Goal: Task Accomplishment & Management: Complete application form

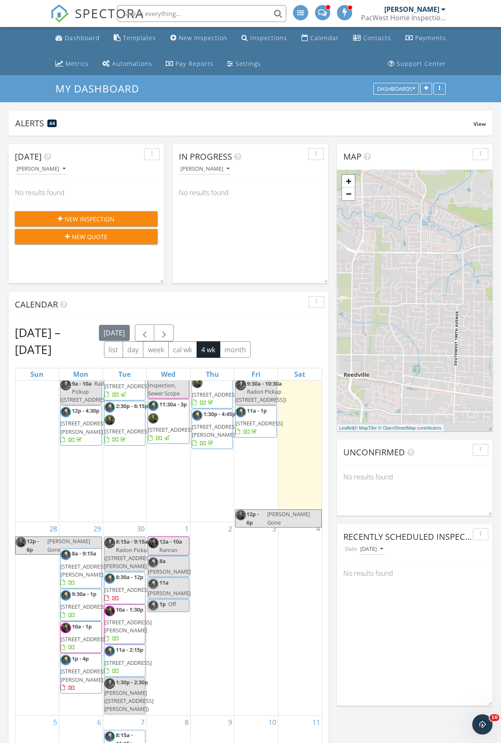
scroll to position [169, 0]
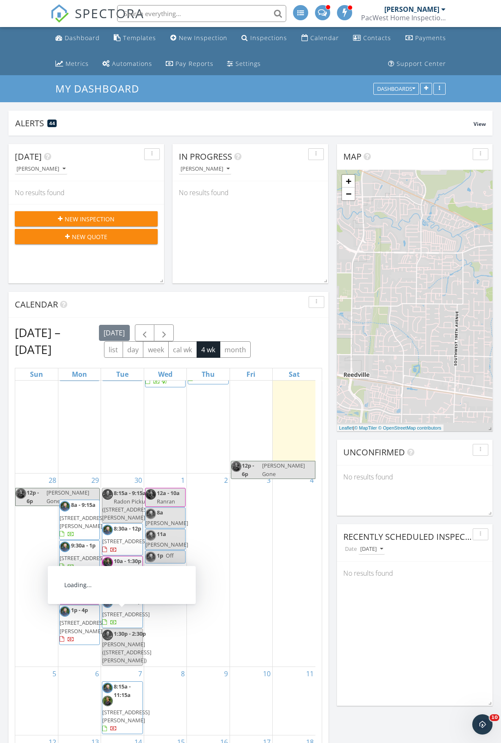
click at [116, 474] on div "30 8:15a - 9:15a Radon Pickup (15884 SW Dozier Way, Tigard) 8:30a - 12p 704 NE …" at bounding box center [122, 570] width 42 height 193
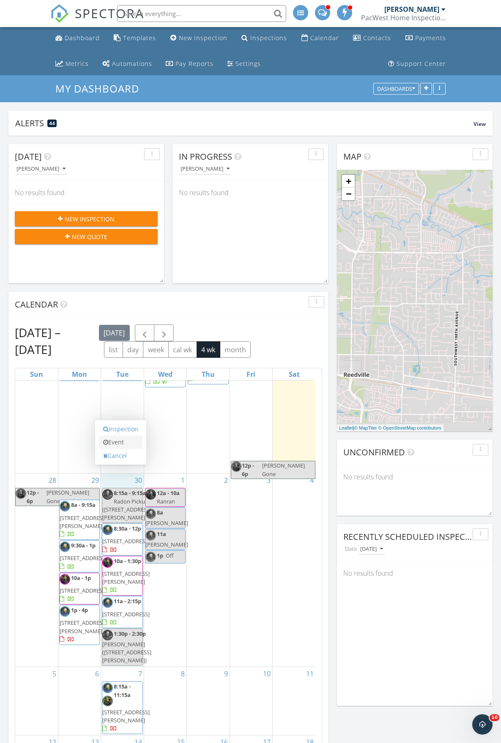
click at [120, 444] on link "Event" at bounding box center [121, 443] width 44 height 14
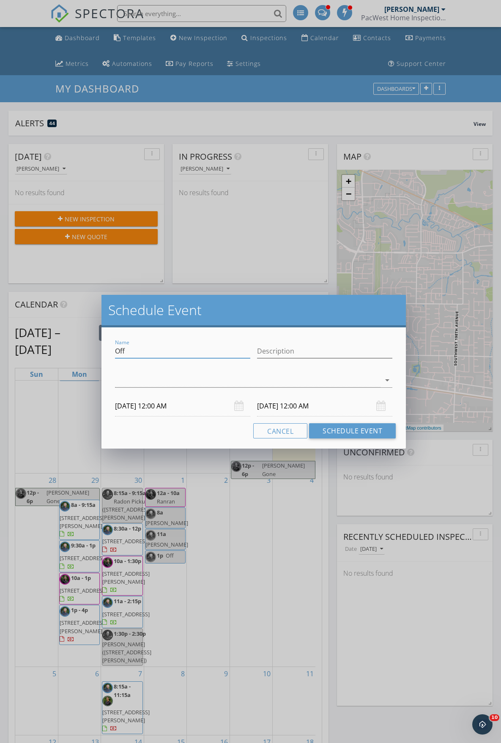
drag, startPoint x: 139, startPoint y: 352, endPoint x: 100, endPoint y: 348, distance: 38.7
click at [100, 348] on div "Schedule Event Name Off Description arrow_drop_down 09/30/2025 12:00 AM 10/01/2…" at bounding box center [250, 371] width 501 height 743
type input "Dill"
click at [164, 387] on div at bounding box center [247, 380] width 265 height 14
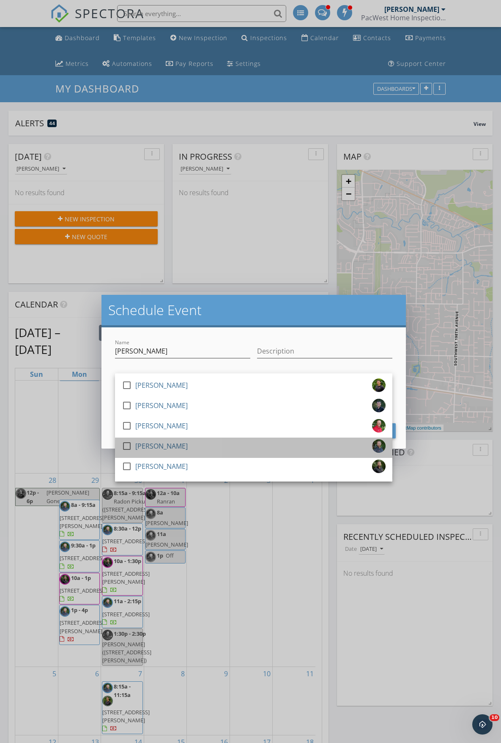
click at [150, 441] on div "[PERSON_NAME]" at bounding box center [161, 446] width 52 height 14
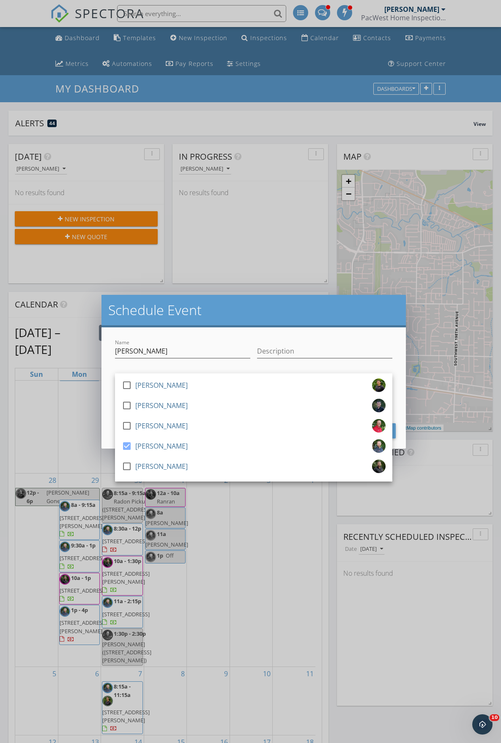
click at [179, 322] on div "Schedule Event" at bounding box center [253, 311] width 304 height 33
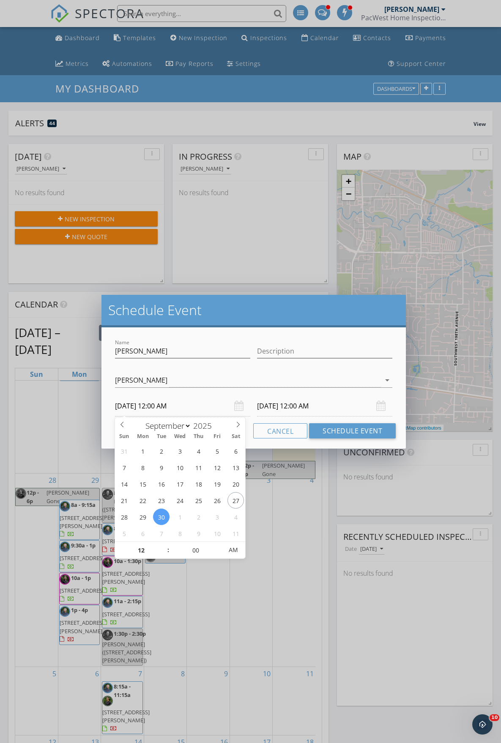
click at [155, 402] on input "09/30/2025 12:00 AM" at bounding box center [182, 406] width 135 height 21
type input "01"
type input "09/30/2025 1:00 AM"
click at [165, 545] on span at bounding box center [164, 546] width 6 height 8
type input "02"
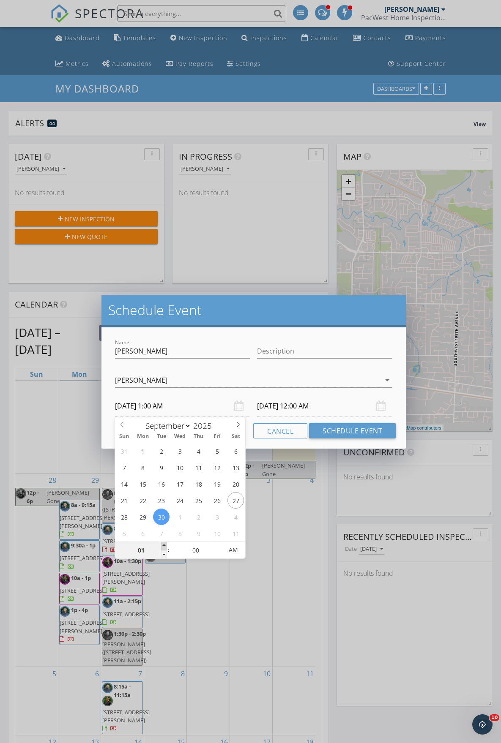
type input "09/30/2025 2:00 AM"
click at [165, 545] on span at bounding box center [164, 546] width 6 height 8
type input "03"
type input "09/30/2025 3:00 AM"
click at [165, 545] on span at bounding box center [164, 546] width 6 height 8
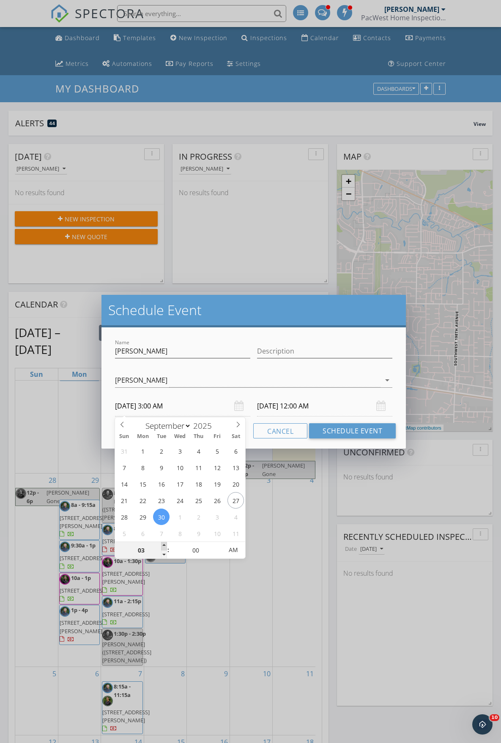
type input "04"
type input "09/30/2025 4:00 AM"
click at [165, 545] on span at bounding box center [164, 546] width 6 height 8
type input "05"
type input "09/30/2025 5:00 AM"
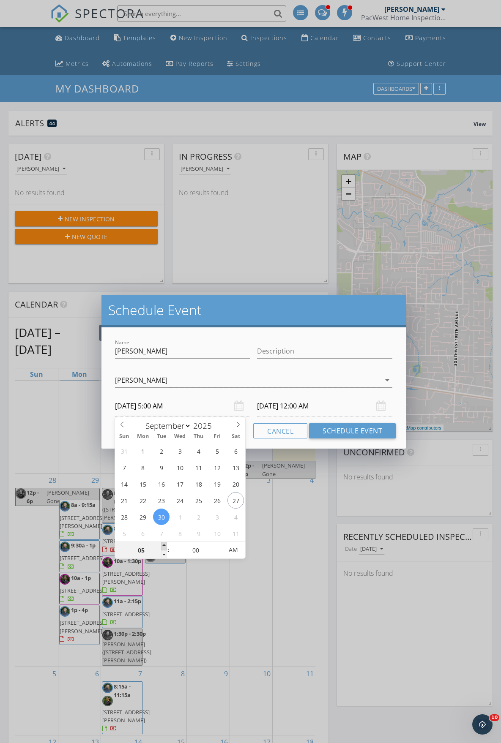
click at [165, 545] on span at bounding box center [164, 546] width 6 height 8
type input "06"
type input "09/30/2025 6:00 AM"
click at [165, 545] on span at bounding box center [164, 546] width 6 height 8
type input "07"
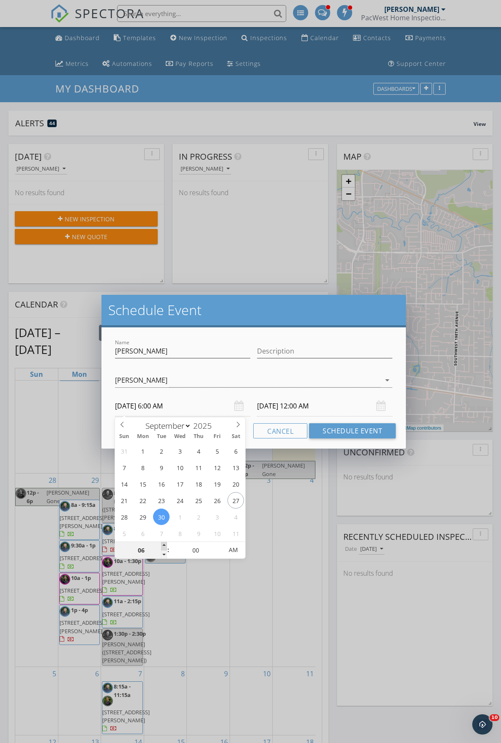
type input "09/30/2025 7:00 AM"
click at [165, 545] on span at bounding box center [164, 546] width 6 height 8
type input "08"
type input "09/30/2025 8:00 AM"
click at [165, 545] on span at bounding box center [164, 546] width 6 height 8
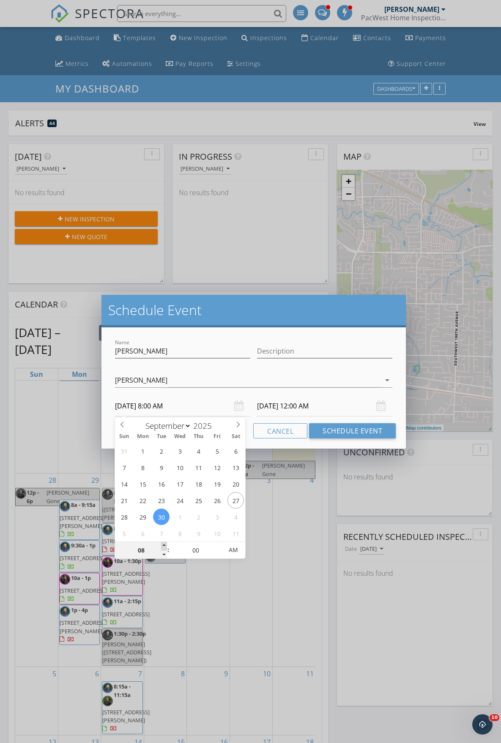
type input "09"
type input "09/30/2025 9:00 AM"
click at [165, 545] on span at bounding box center [164, 546] width 6 height 8
type input "10"
type input "09/30/2025 10:00 AM"
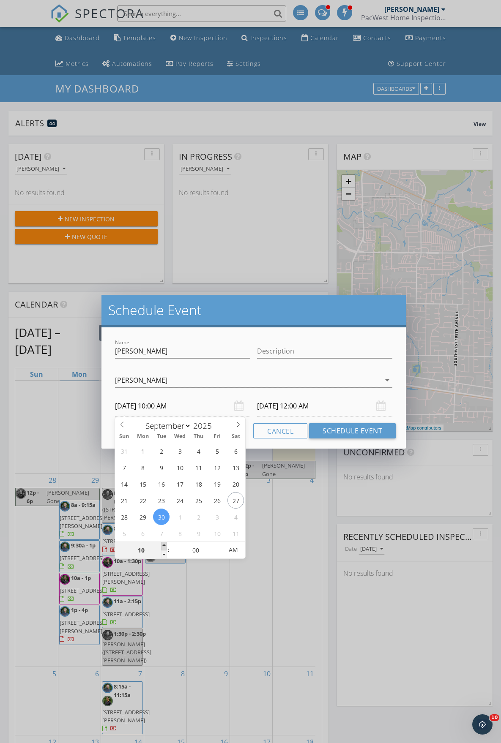
click at [165, 545] on span at bounding box center [164, 546] width 6 height 8
type input "11"
type input "09/30/2025 11:00 AM"
click at [165, 545] on span at bounding box center [164, 546] width 6 height 8
type input "10/01/2025 11:00 AM"
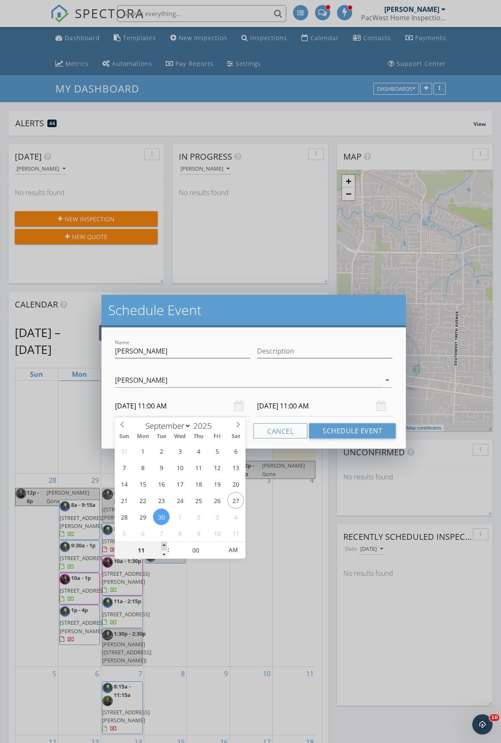
type input "12"
type input "09/30/2025 12:00 PM"
click at [165, 545] on span at bounding box center [164, 546] width 6 height 8
type input "10/01/2025 12:00 PM"
type input "01"
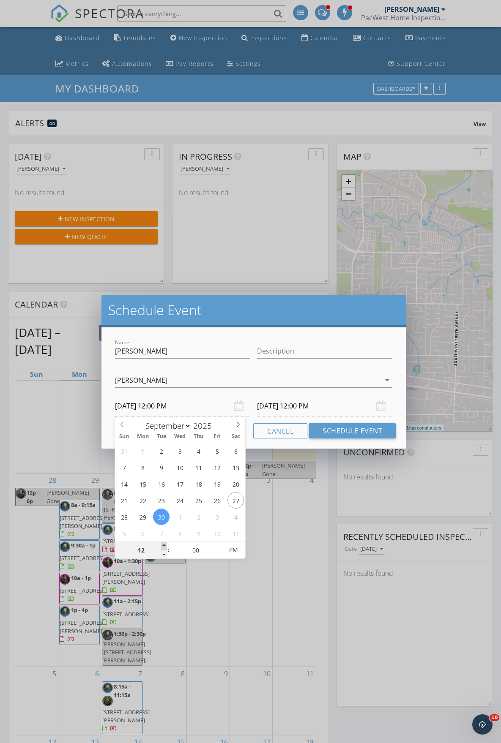
type input "09/30/2025 1:00 PM"
click at [165, 545] on span at bounding box center [164, 546] width 6 height 8
type input "10/01/2025 1:00 PM"
type input "05"
type input "09/30/2025 1:05 PM"
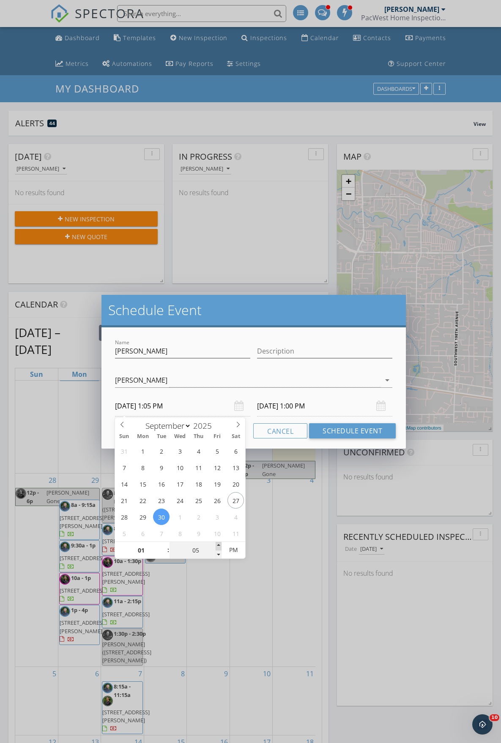
click at [218, 548] on span at bounding box center [218, 546] width 6 height 8
type input "10"
type input "09/30/2025 1:10 PM"
click at [218, 548] on span at bounding box center [218, 546] width 6 height 8
type input "15"
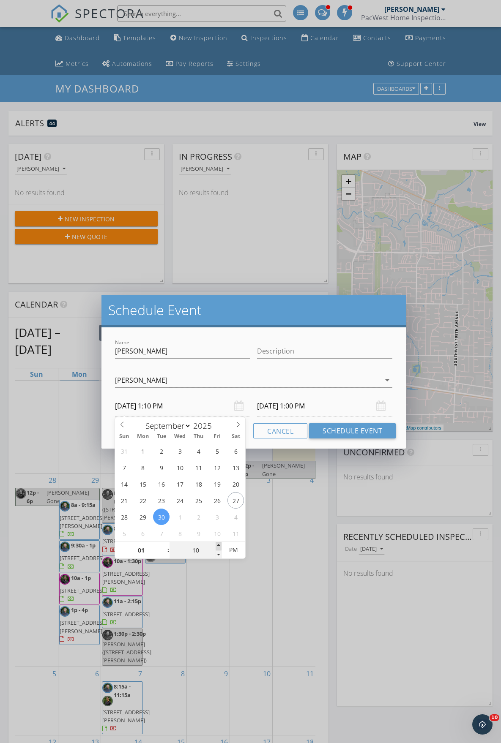
type input "09/30/2025 1:15 PM"
click at [218, 548] on span at bounding box center [218, 546] width 6 height 8
type input "20"
type input "09/30/2025 1:20 PM"
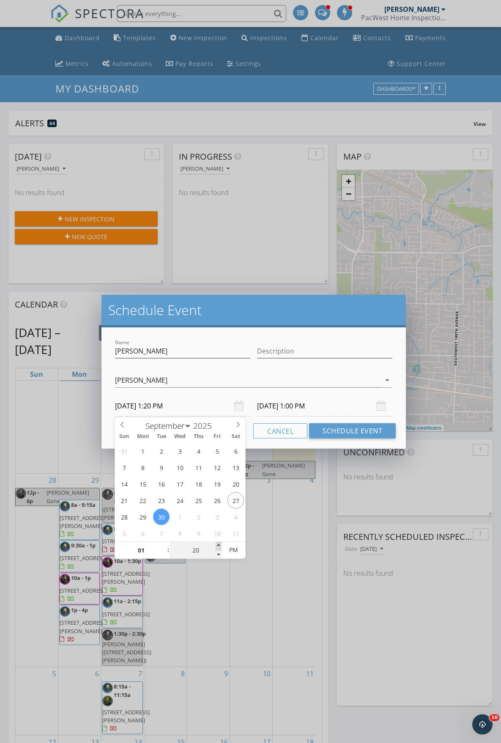
type input "25"
type input "09/30/2025 1:25 PM"
click at [218, 548] on span at bounding box center [218, 546] width 6 height 8
type input "30"
type input "09/30/2025 1:30 PM"
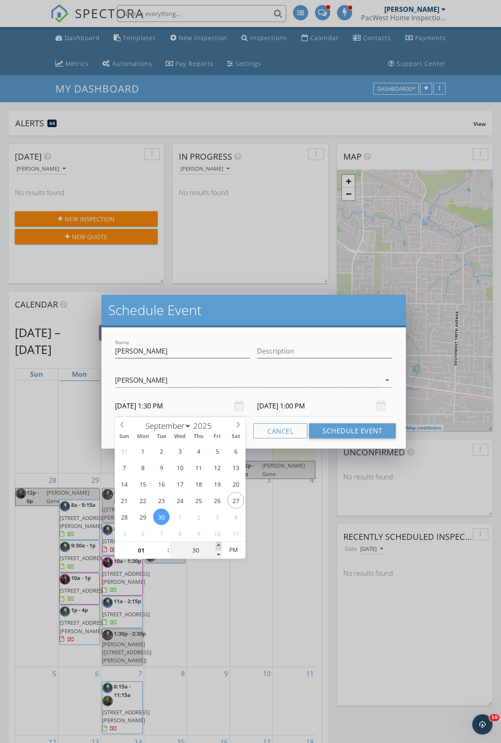
click at [218, 548] on span at bounding box center [218, 546] width 6 height 8
type input "30"
type input "10/01/2025 1:30 PM"
type input "35"
type input "09/30/2025 1:35 PM"
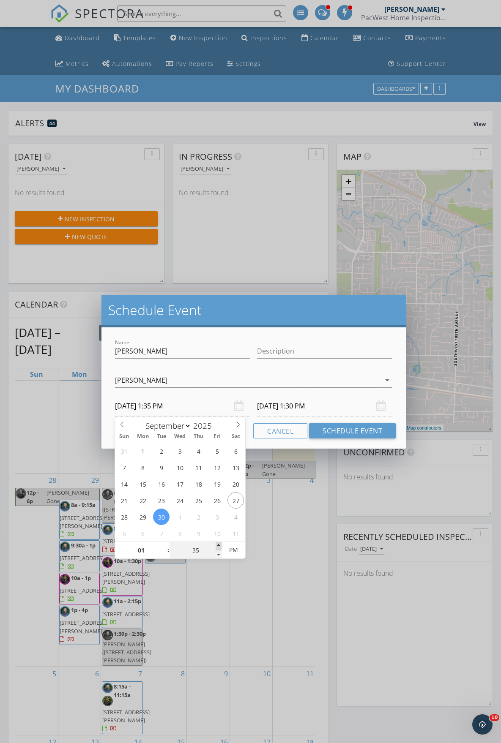
click at [218, 548] on span at bounding box center [218, 546] width 6 height 8
type input "35"
type input "10/01/2025 1:35 PM"
type input "30"
type input "09/30/2025 1:30 PM"
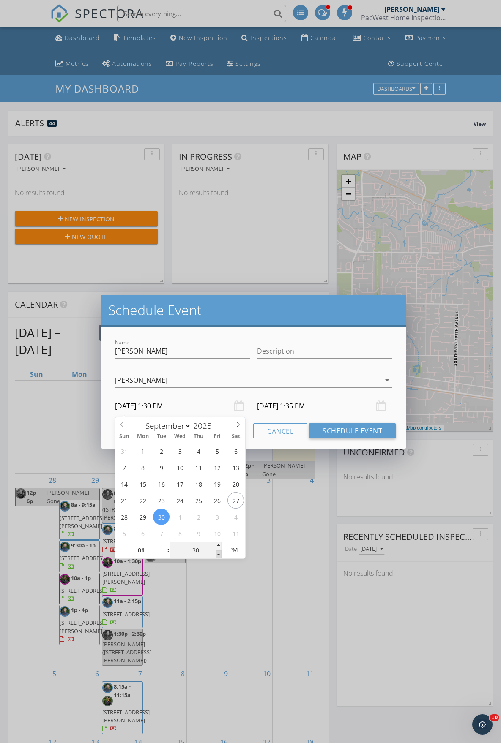
click at [217, 553] on span at bounding box center [218, 554] width 6 height 8
type input "30"
type input "10/01/2025 1:30 PM"
click at [285, 404] on input "10/01/2025 1:30 PM" at bounding box center [324, 406] width 135 height 21
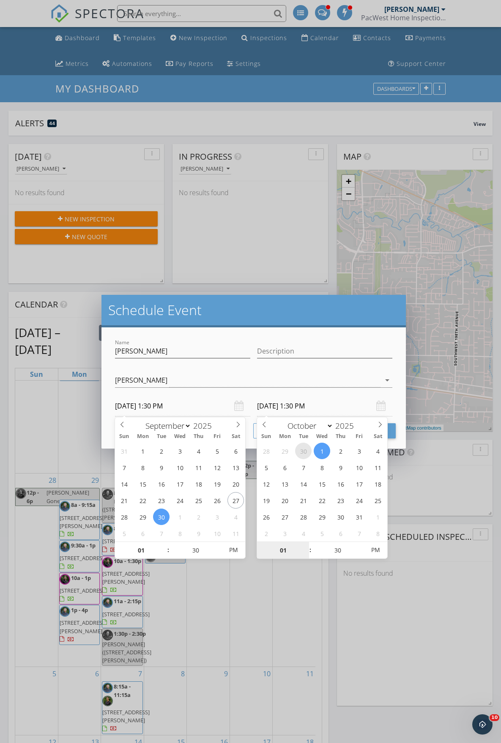
select select "8"
type input "09/30/2025 1:30 PM"
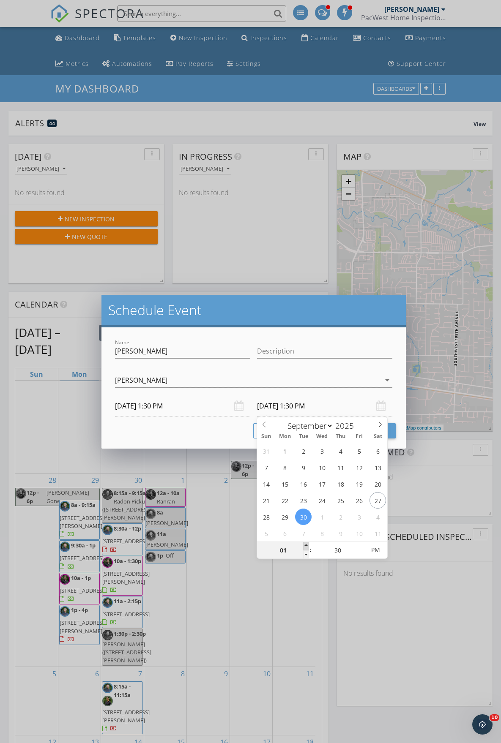
type input "02"
type input "09/30/2025 2:30 PM"
click at [308, 545] on span at bounding box center [306, 546] width 6 height 8
type input "03"
type input "09/30/2025 3:30 PM"
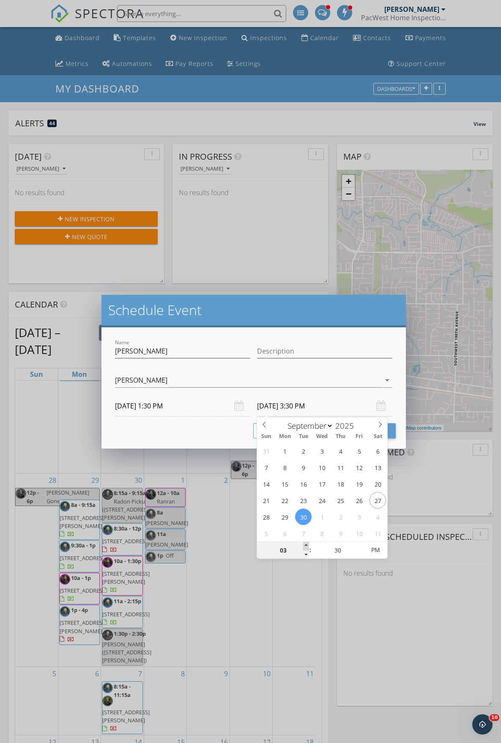
click at [308, 545] on span at bounding box center [306, 546] width 6 height 8
click at [338, 335] on div "Name Dill Description check_box_outline_blank Riley Hutchinson check_box_outlin…" at bounding box center [253, 387] width 304 height 121
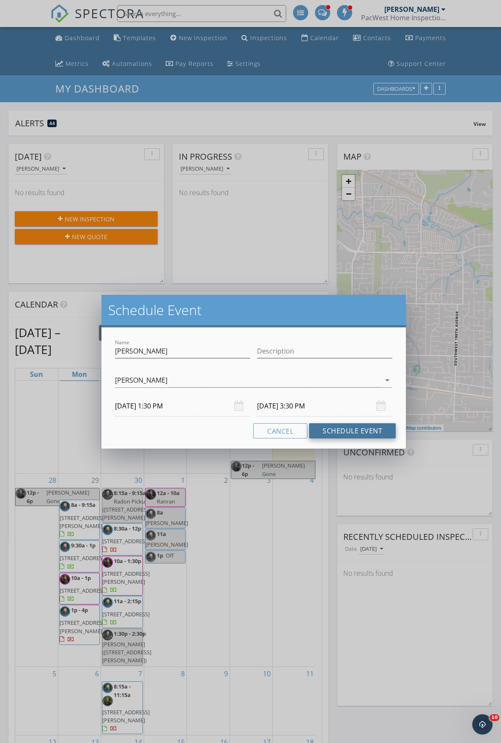
click at [363, 423] on button "Schedule Event" at bounding box center [352, 430] width 87 height 15
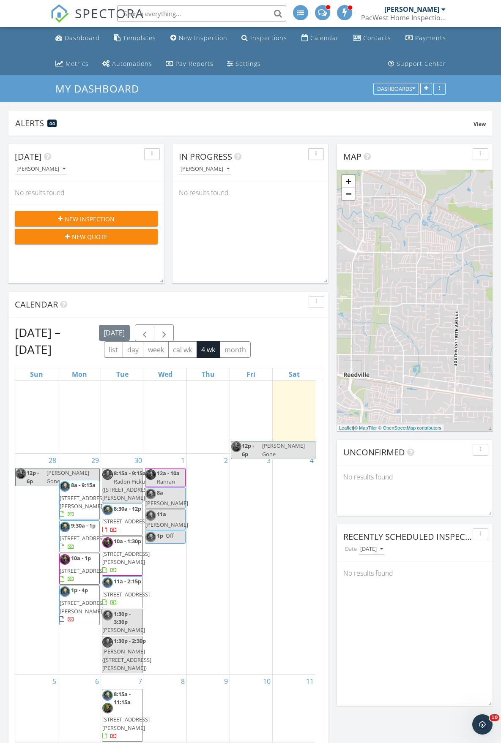
click at [175, 569] on div "1 12a - 10a Ranran 8a Jeff Mo 11a Jason Demming 1p Off" at bounding box center [165, 564] width 42 height 221
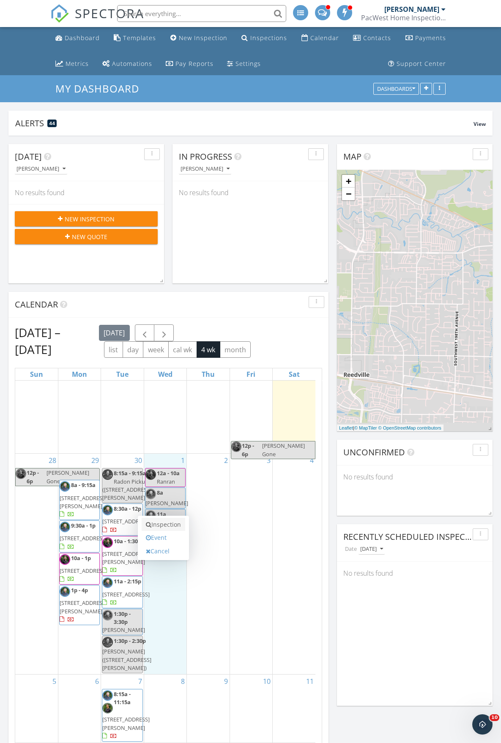
click at [164, 523] on link "Inspection" at bounding box center [164, 525] width 44 height 14
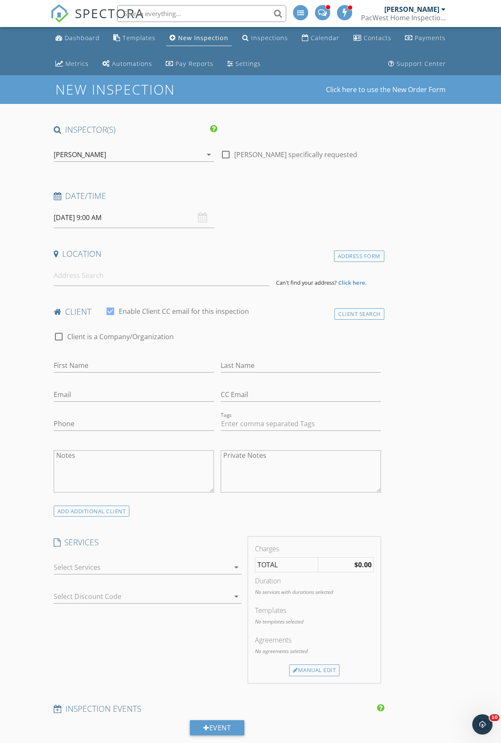
click at [114, 223] on input "10/01/2025 9:00 AM" at bounding box center [134, 217] width 160 height 21
type input "10"
type input "10/01/2025 10:00 AM"
click at [104, 359] on span at bounding box center [103, 358] width 6 height 8
type input "11"
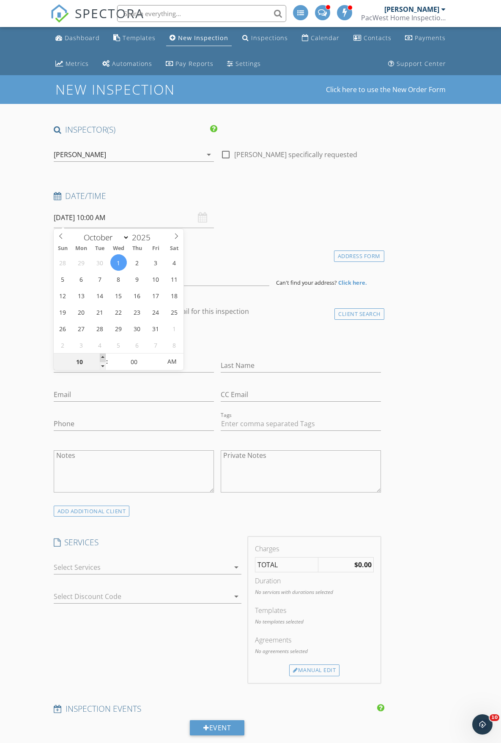
type input "10/01/2025 11:00 AM"
click at [104, 359] on span at bounding box center [103, 358] width 6 height 8
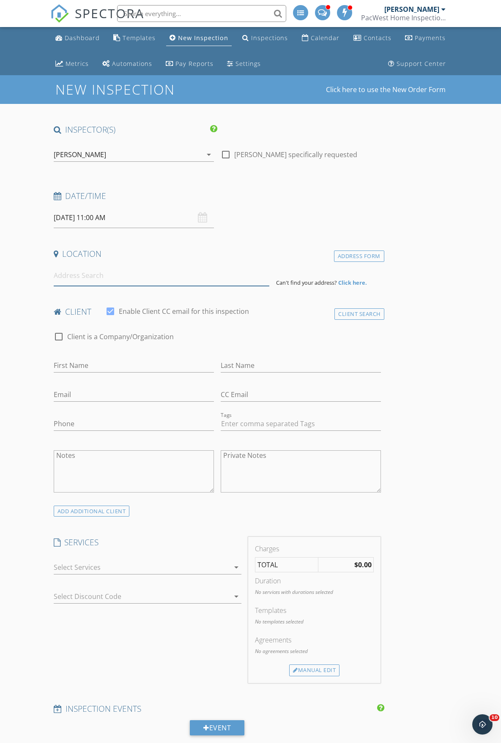
click at [91, 269] on input at bounding box center [162, 275] width 216 height 21
type input "9"
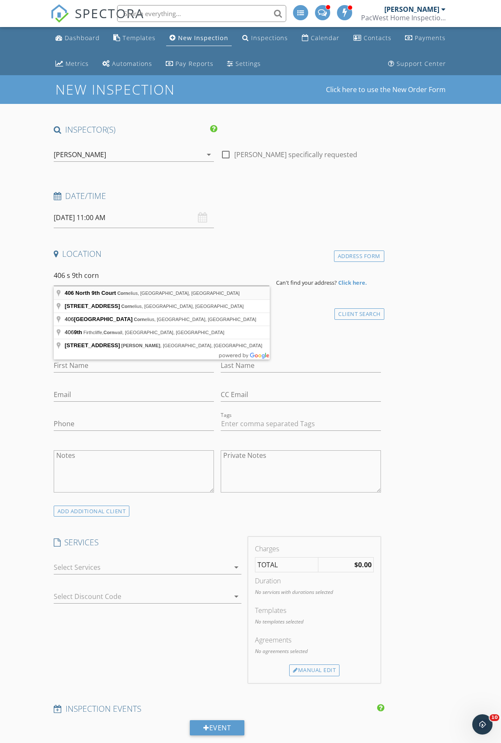
type input "406 North 9th Court, Cornelius, OR, USA"
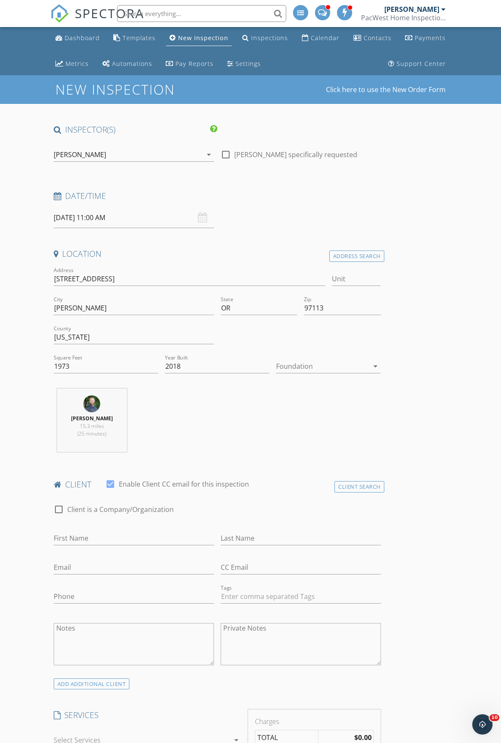
drag, startPoint x: 43, startPoint y: 389, endPoint x: 30, endPoint y: 380, distance: 15.8
drag, startPoint x: 30, startPoint y: 380, endPoint x: 22, endPoint y: 367, distance: 15.5
click at [72, 537] on input "First Name" at bounding box center [134, 538] width 160 height 14
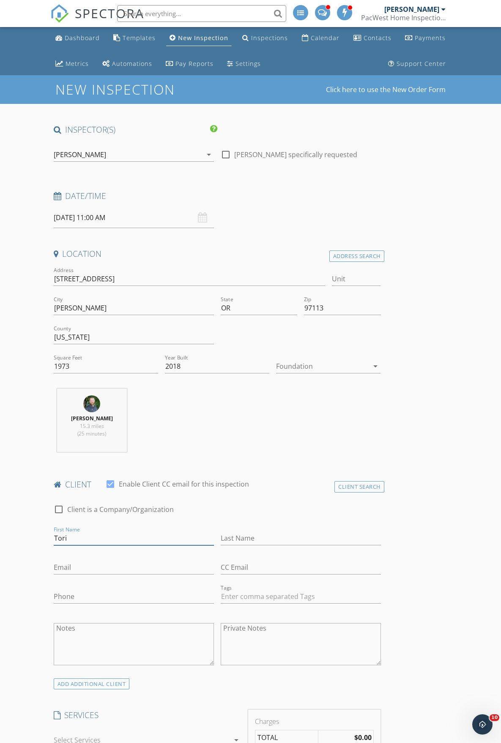
type input "Tori"
type input "Solano"
type input "tori.fsolano@gmail.com"
type input "[PHONE_NUMBER]"
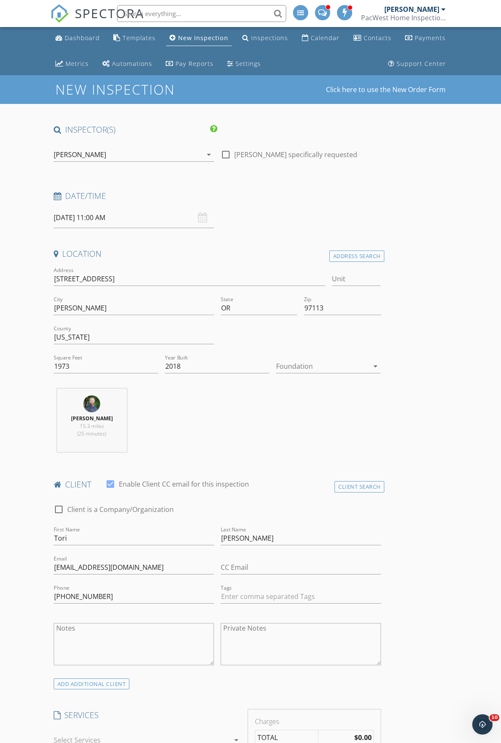
scroll to position [169, 0]
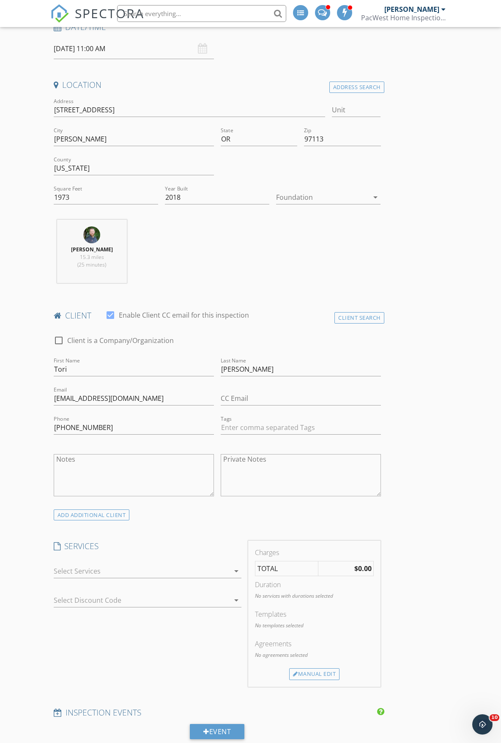
click at [71, 566] on div at bounding box center [142, 571] width 176 height 14
click at [71, 566] on div "check_box_outline_blank" at bounding box center [67, 574] width 14 height 19
checkbox input "false"
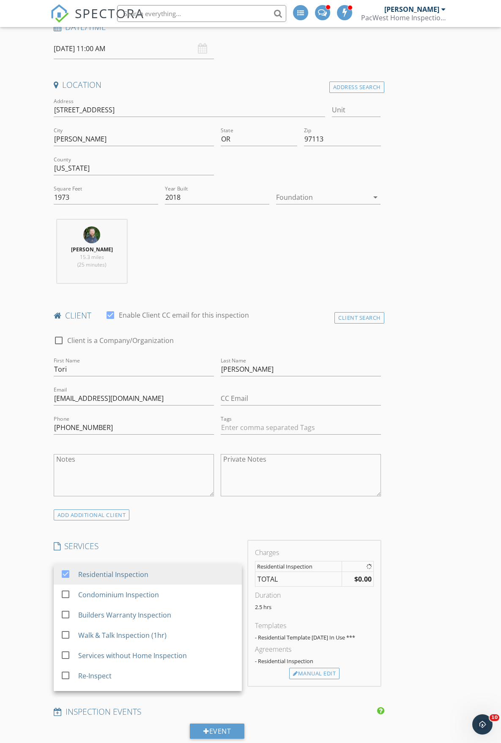
click at [11, 563] on div "New Inspection Click here to use the New Order Form INSPECTOR(S) check_box Gran…" at bounding box center [250, 738] width 501 height 1665
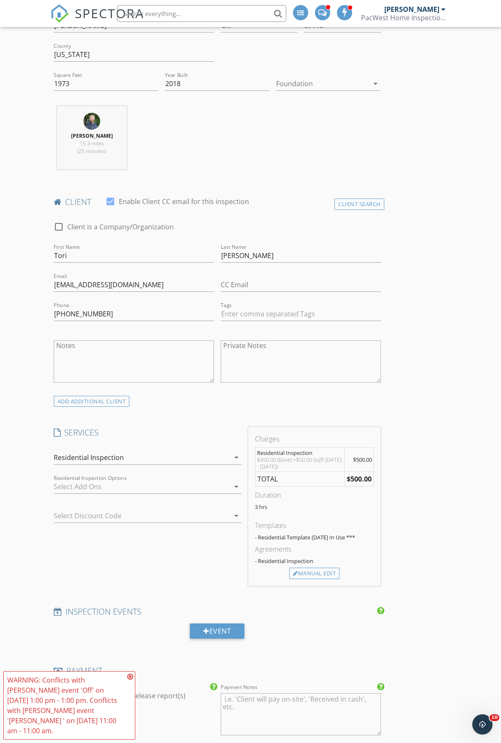
scroll to position [338, 0]
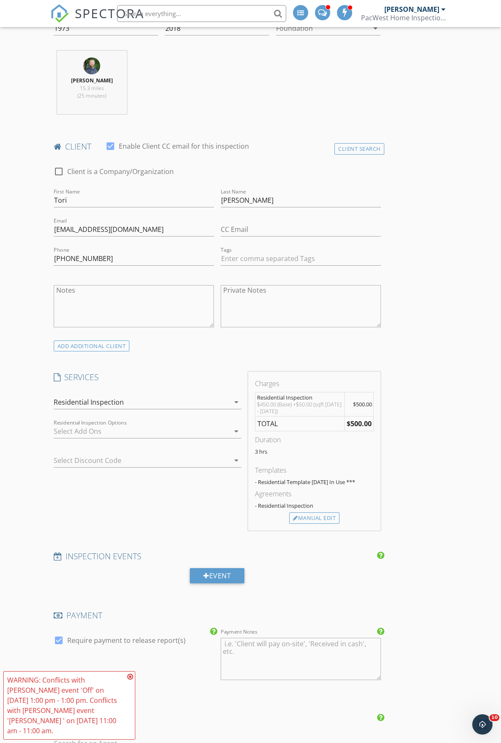
click at [99, 438] on div at bounding box center [142, 432] width 176 height 14
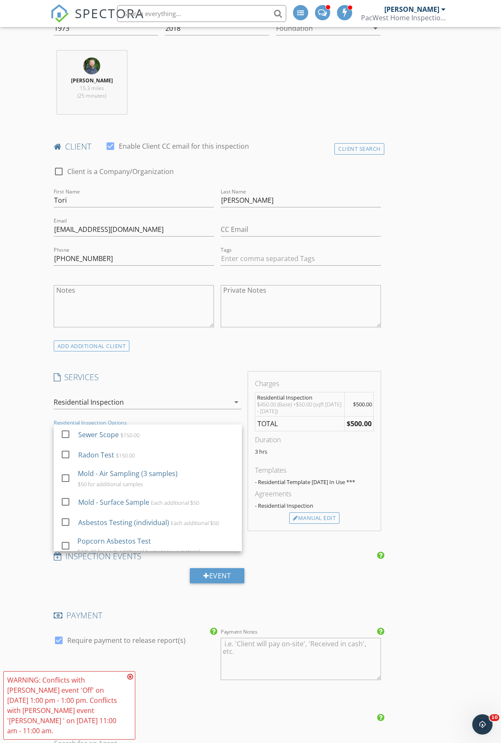
click at [99, 438] on div "Sewer Scope" at bounding box center [98, 435] width 41 height 10
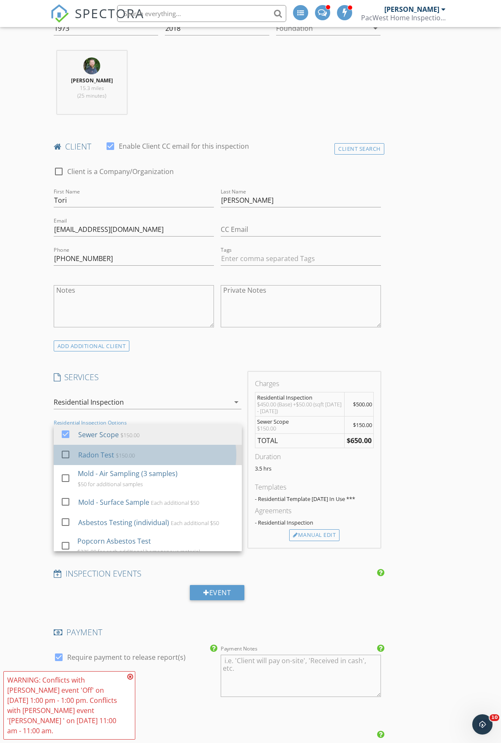
click at [79, 451] on div "Radon Test" at bounding box center [96, 455] width 36 height 10
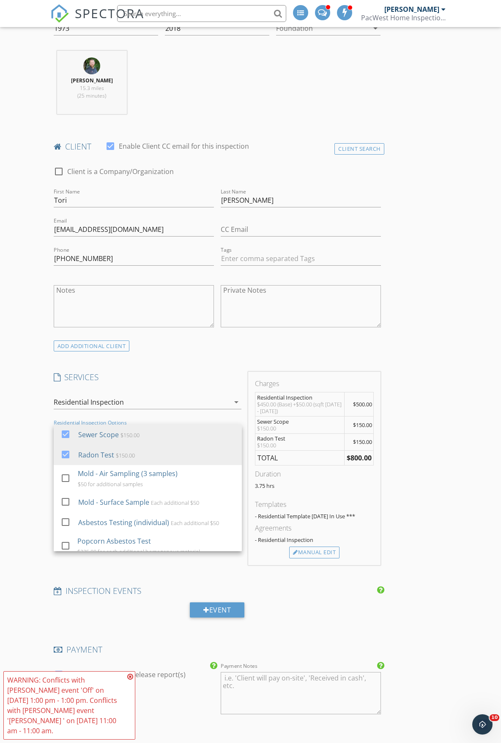
click at [53, 455] on div "Select Discount Code arrow_drop_down" at bounding box center [147, 462] width 195 height 27
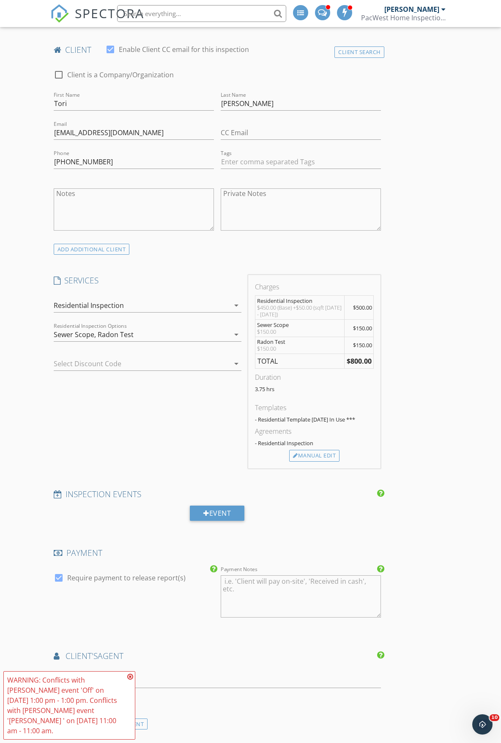
scroll to position [507, 0]
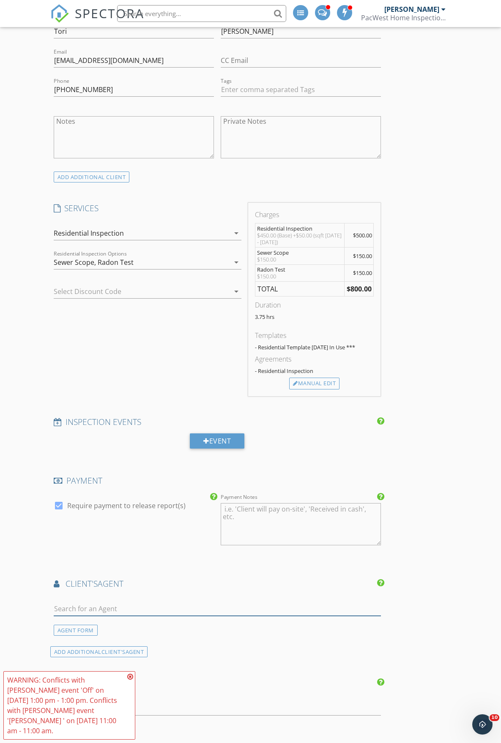
click at [110, 606] on input "text" at bounding box center [217, 609] width 327 height 14
type input "jason deming"
click at [98, 630] on div "Deming's Open Doors Realty LLC" at bounding box center [127, 633] width 99 height 7
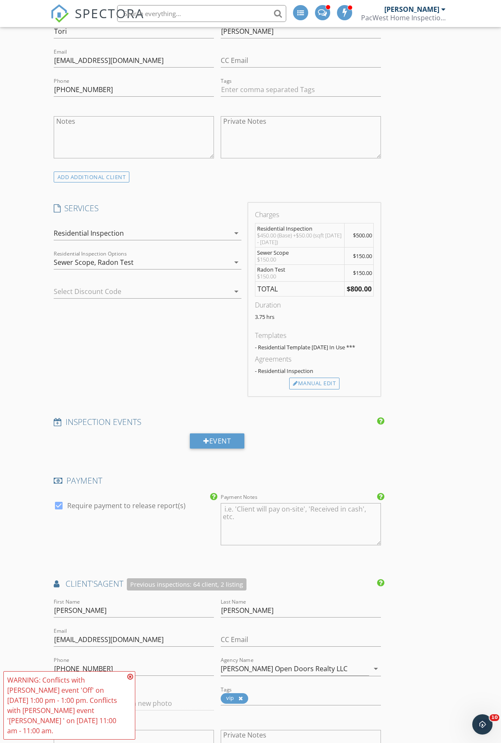
drag, startPoint x: 35, startPoint y: 598, endPoint x: 31, endPoint y: 593, distance: 6.3
click at [32, 594] on div "New Inspection Click here to use the New Order Form INSPECTOR(S) check_box Gran…" at bounding box center [250, 504] width 501 height 1873
click at [26, 590] on div "New Inspection Click here to use the New Order Form INSPECTOR(S) check_box Gran…" at bounding box center [250, 504] width 501 height 1873
click at [128, 680] on icon at bounding box center [130, 676] width 6 height 7
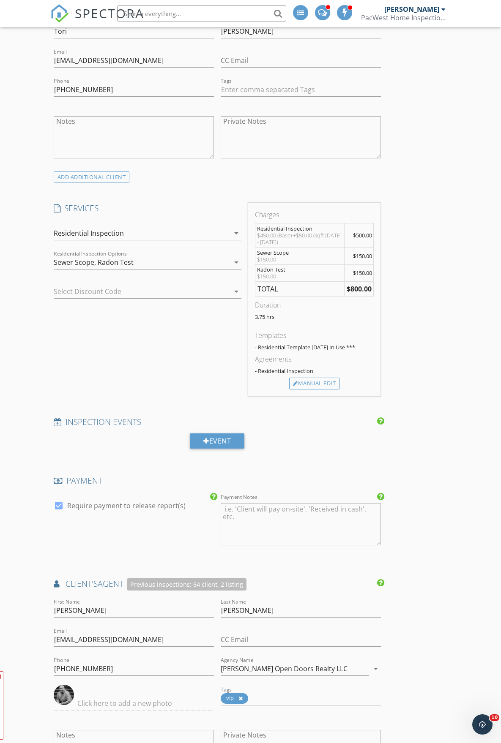
click at [37, 666] on div "New Inspection Click here to use the New Order Form INSPECTOR(S) check_box Gran…" at bounding box center [250, 504] width 501 height 1873
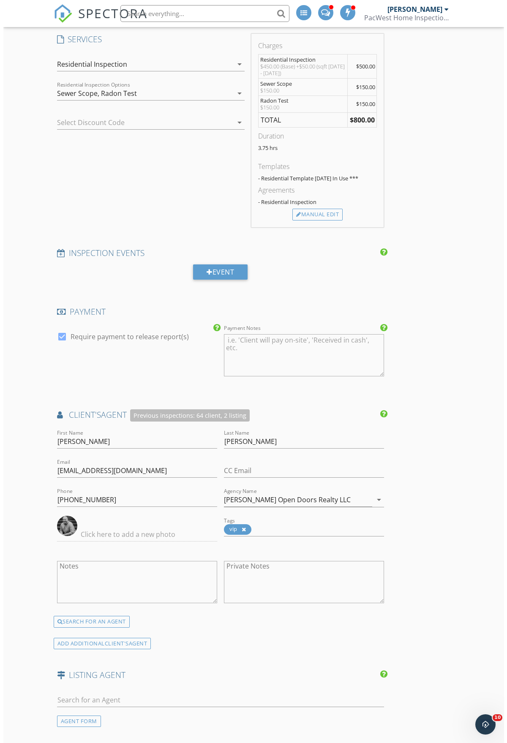
scroll to position [1206, 0]
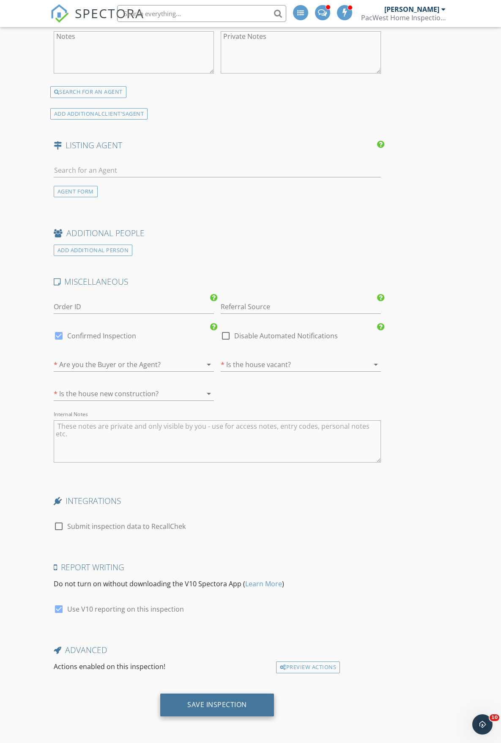
click at [176, 709] on div "Save Inspection" at bounding box center [217, 705] width 114 height 23
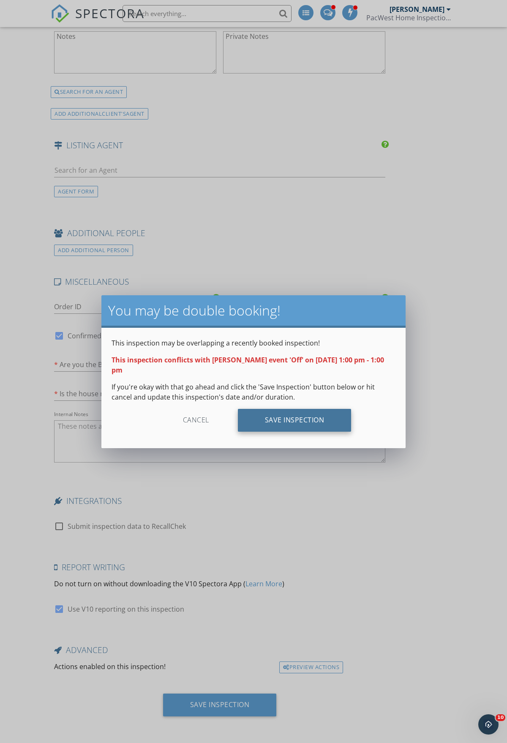
click at [263, 414] on div "Save Inspection" at bounding box center [295, 420] width 114 height 23
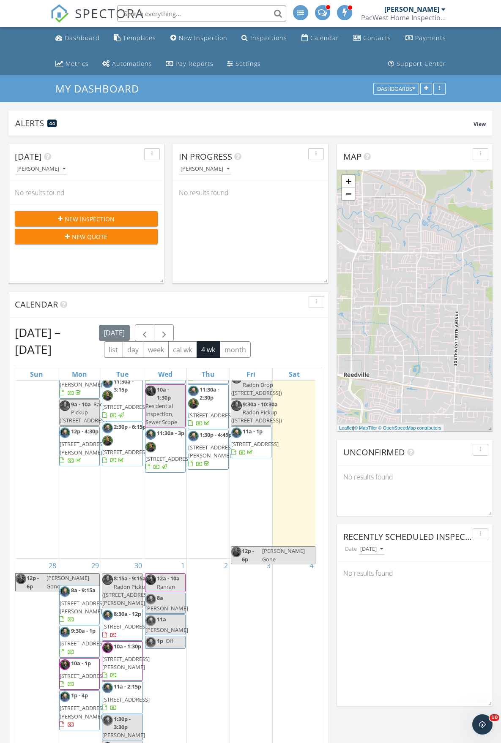
scroll to position [84, 0]
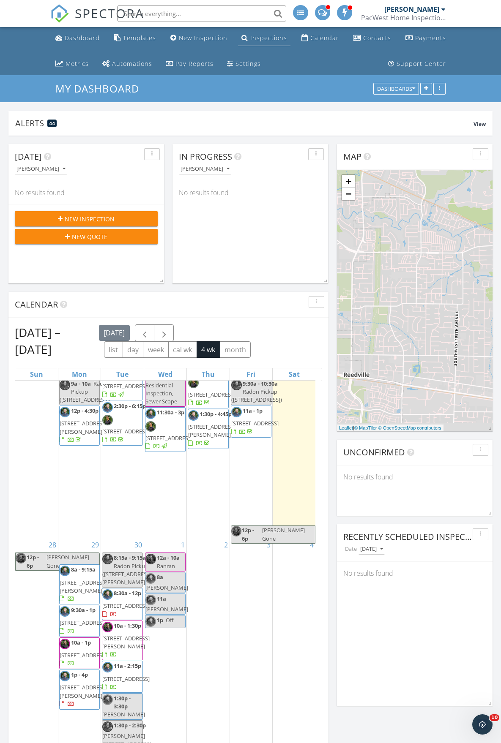
click at [253, 37] on div "Inspections" at bounding box center [268, 38] width 37 height 8
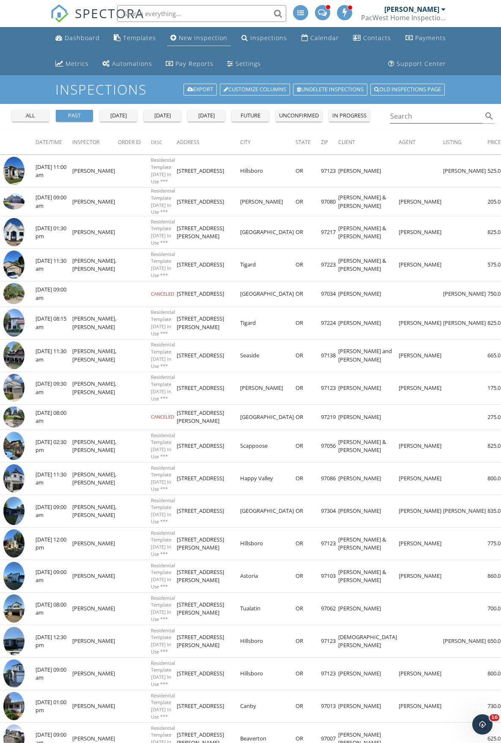
click at [189, 41] on div "New Inspection" at bounding box center [203, 38] width 49 height 8
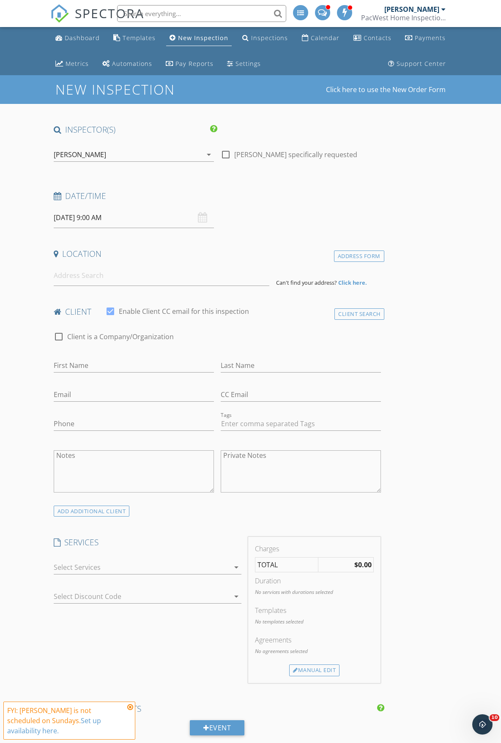
click at [107, 283] on input at bounding box center [162, 275] width 216 height 21
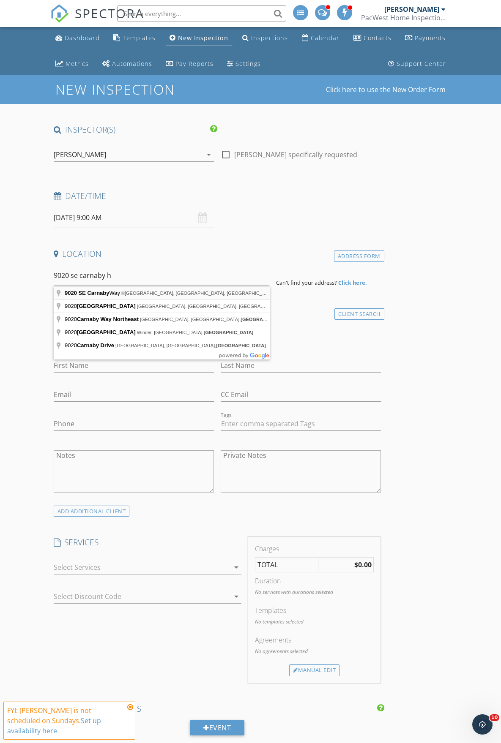
type input "[STREET_ADDRESS]"
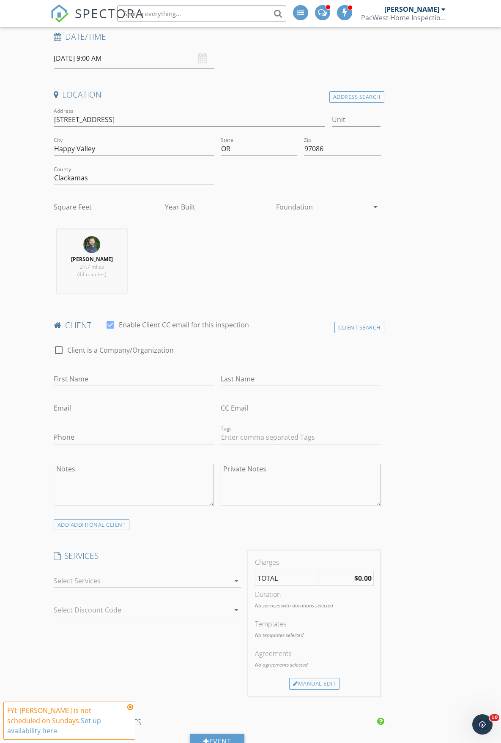
scroll to position [338, 0]
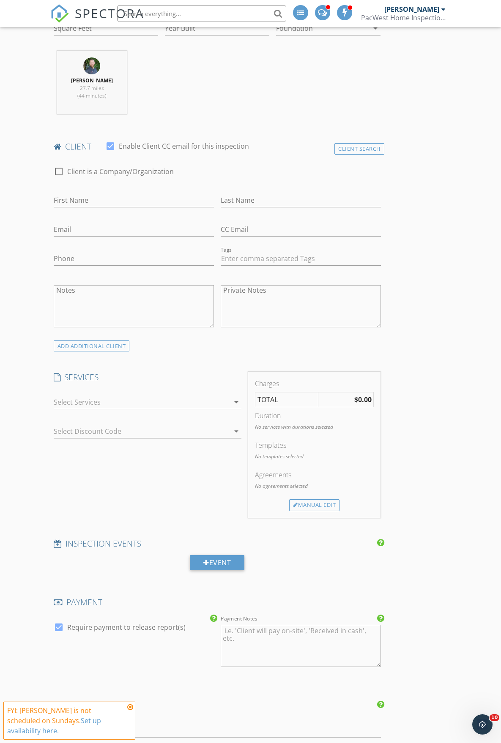
click at [74, 401] on div at bounding box center [142, 402] width 176 height 14
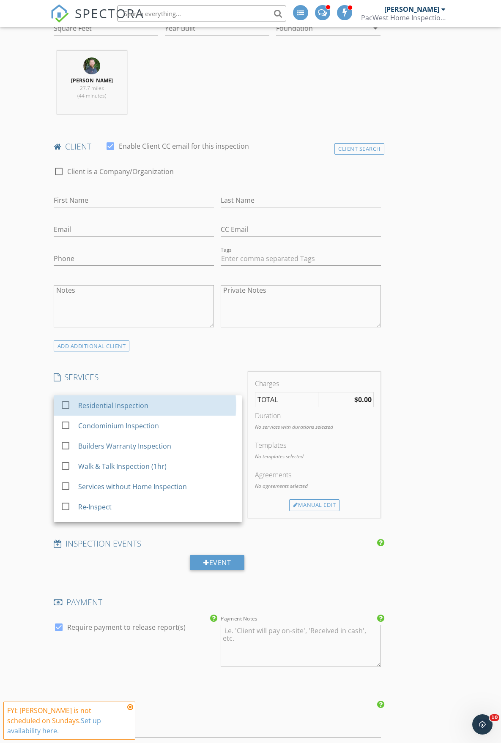
click at [74, 401] on div "check_box_outline_blank" at bounding box center [67, 405] width 14 height 10
checkbox input "false"
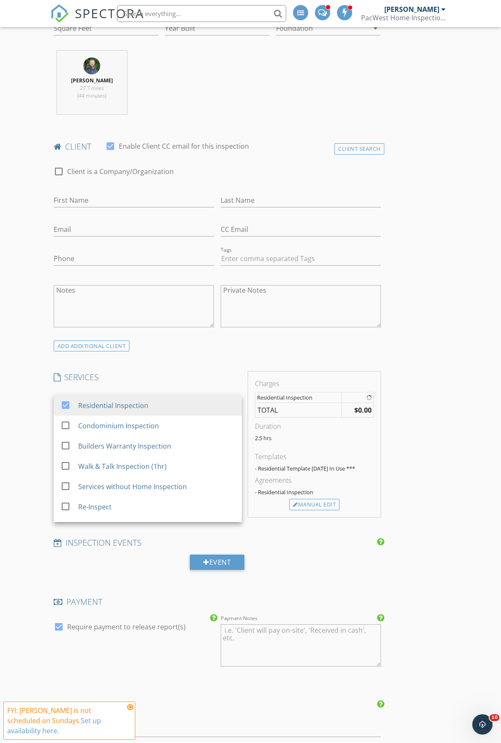
click at [39, 417] on div "New Inspection Click here to use the New Order Form INSPECTOR(S) check_box [PER…" at bounding box center [250, 569] width 501 height 1665
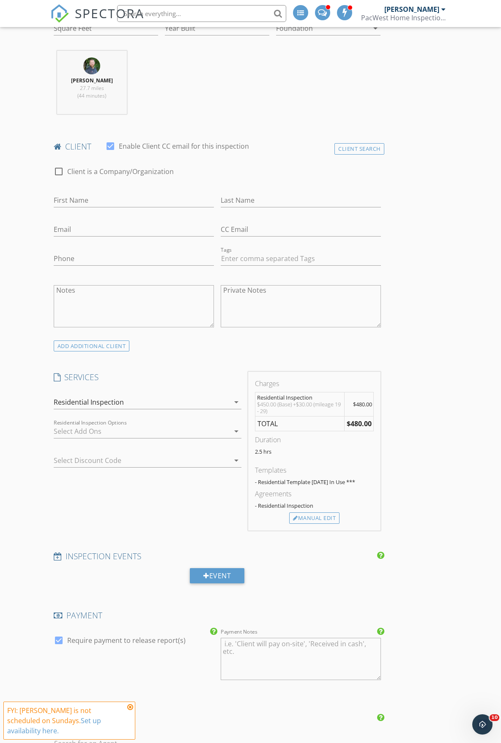
click at [79, 431] on div at bounding box center [142, 432] width 176 height 14
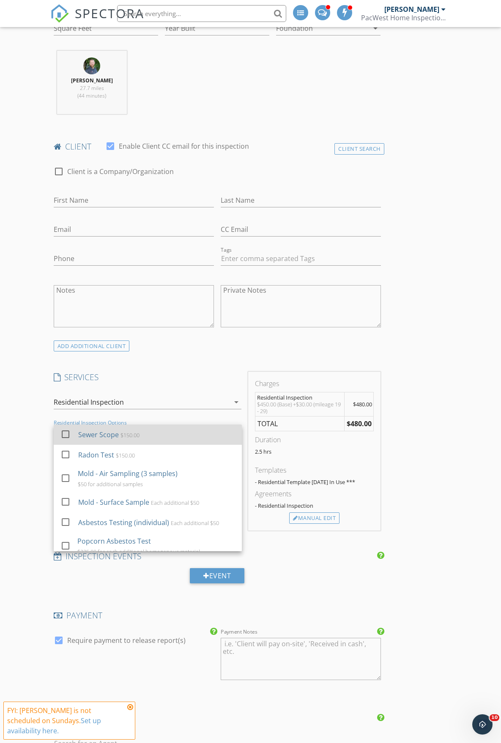
click at [79, 431] on div "Sewer Scope" at bounding box center [98, 435] width 41 height 10
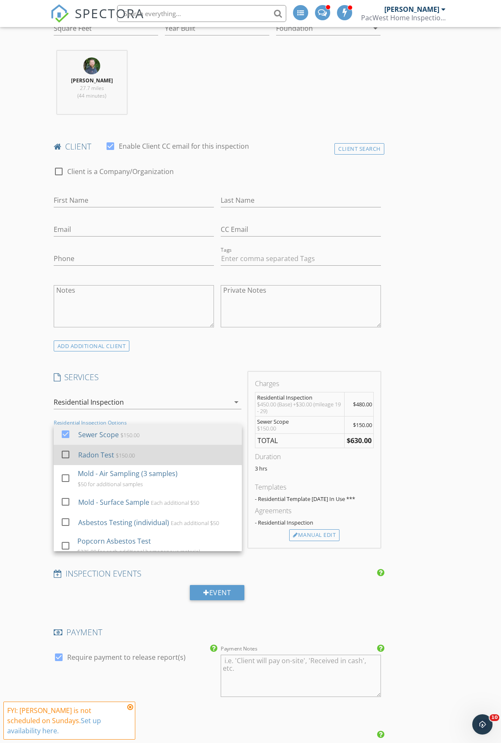
click at [75, 446] on div "check_box_outline_blank Radon Test $150.00" at bounding box center [147, 455] width 174 height 19
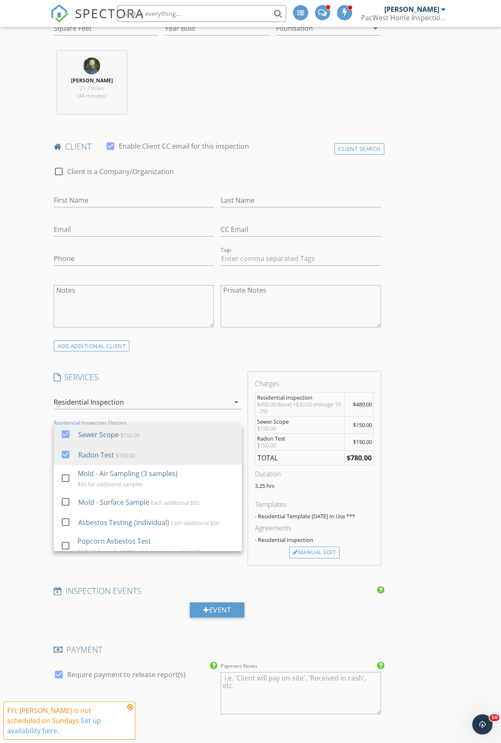
click at [46, 450] on div "New Inspection Click here to use the New Order Form INSPECTOR(S) check_box [PER…" at bounding box center [250, 593] width 501 height 1713
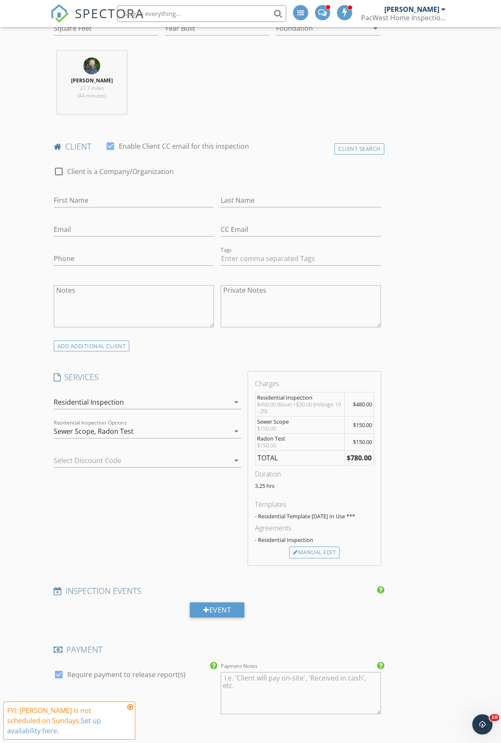
drag, startPoint x: 47, startPoint y: 443, endPoint x: 42, endPoint y: 436, distance: 8.6
click at [42, 436] on div "New Inspection Click here to use the New Order Form INSPECTOR(S) check_box [PER…" at bounding box center [250, 593] width 501 height 1713
drag, startPoint x: 42, startPoint y: 435, endPoint x: 36, endPoint y: 429, distance: 8.4
click at [41, 432] on div "New Inspection Click here to use the New Order Form INSPECTOR(S) check_box [PER…" at bounding box center [250, 593] width 501 height 1713
drag, startPoint x: 36, startPoint y: 429, endPoint x: 28, endPoint y: 425, distance: 8.5
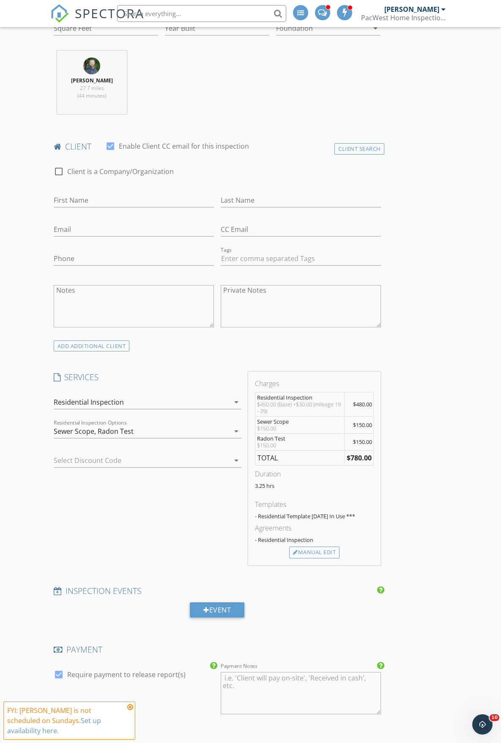
click at [28, 425] on div "New Inspection Click here to use the New Order Form INSPECTOR(S) check_box [PER…" at bounding box center [250, 593] width 501 height 1713
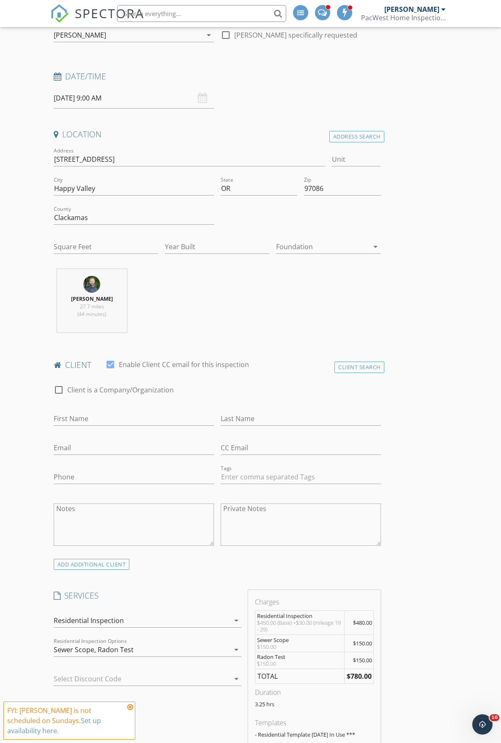
scroll to position [0, 0]
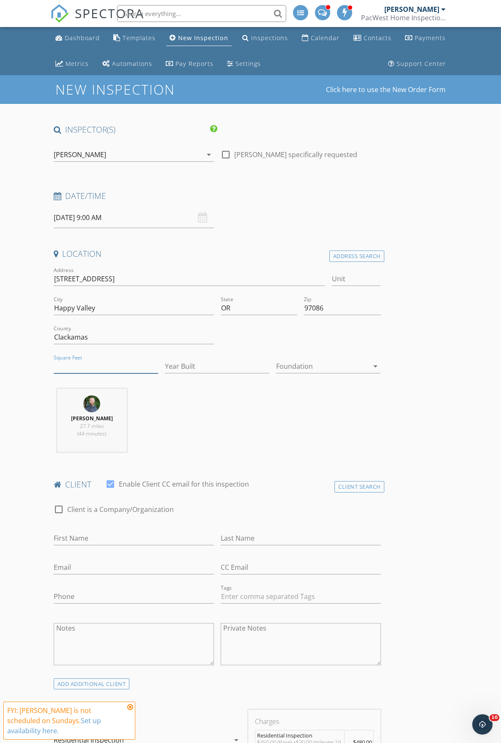
click at [73, 370] on input "Square Feet" at bounding box center [106, 367] width 104 height 14
type input "2300"
type input "2025"
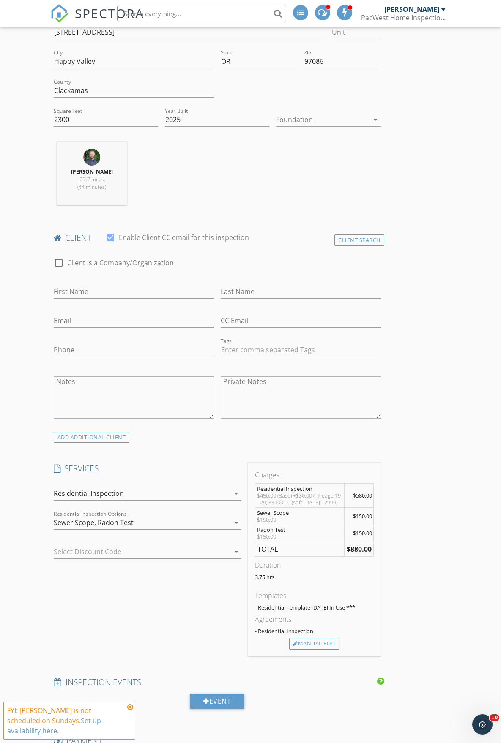
scroll to position [338, 0]
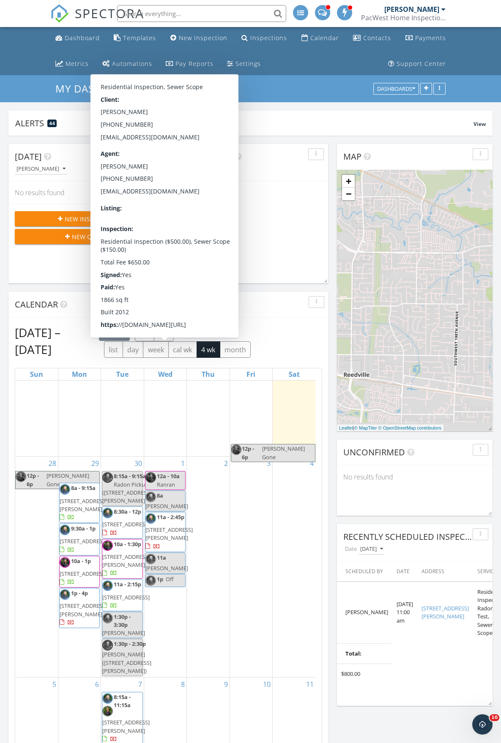
scroll to position [169, 0]
